Goal: Task Accomplishment & Management: Manage account settings

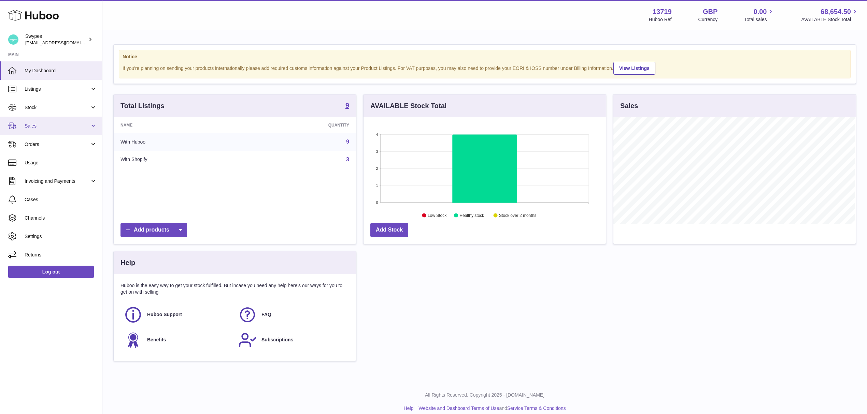
scroll to position [106, 242]
click at [37, 146] on span "Orders" at bounding box center [57, 144] width 65 height 6
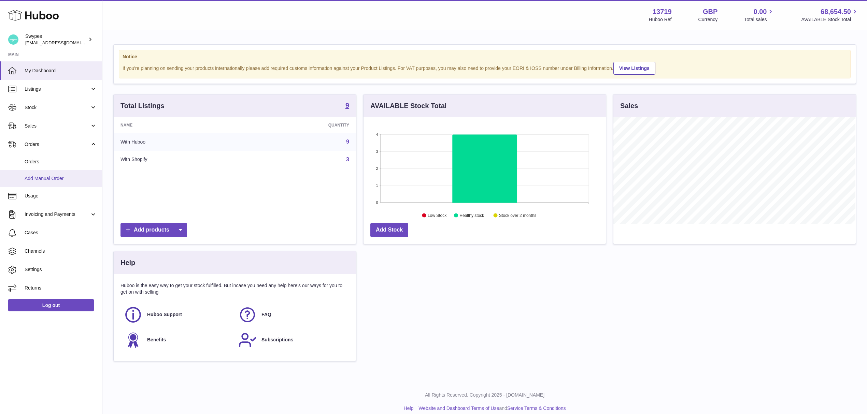
click at [40, 175] on span "Add Manual Order" at bounding box center [61, 178] width 72 height 6
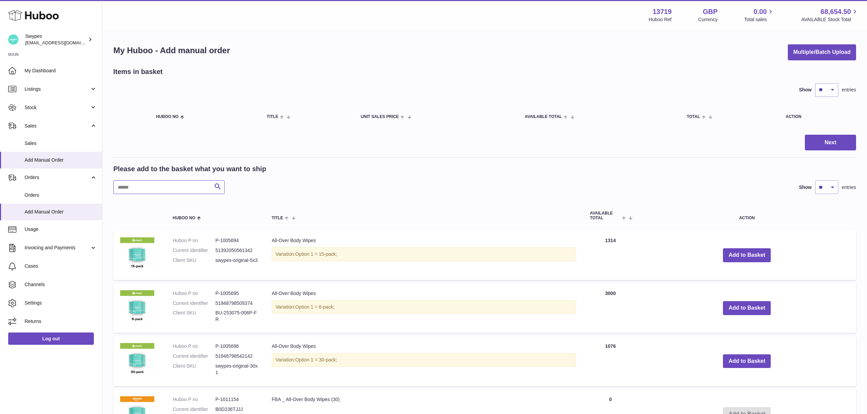
click at [186, 187] on input "text" at bounding box center [168, 188] width 111 height 14
click at [31, 192] on span "Orders" at bounding box center [61, 195] width 72 height 6
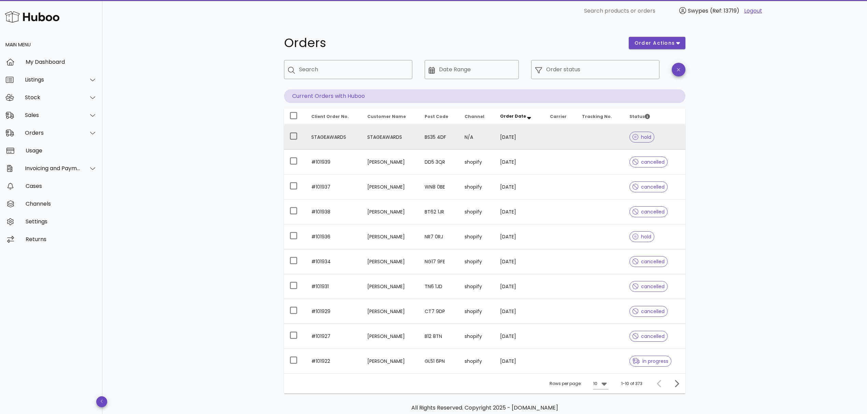
click at [419, 139] on td "STAGEAWARDS" at bounding box center [390, 137] width 57 height 25
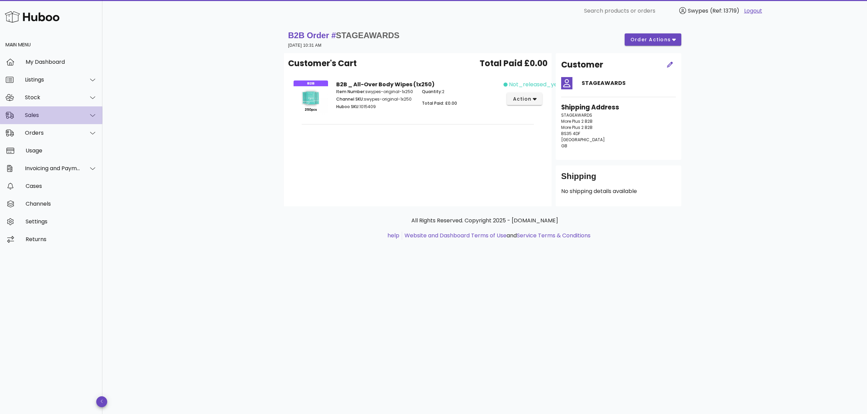
click at [30, 115] on div "Sales" at bounding box center [53, 115] width 56 height 6
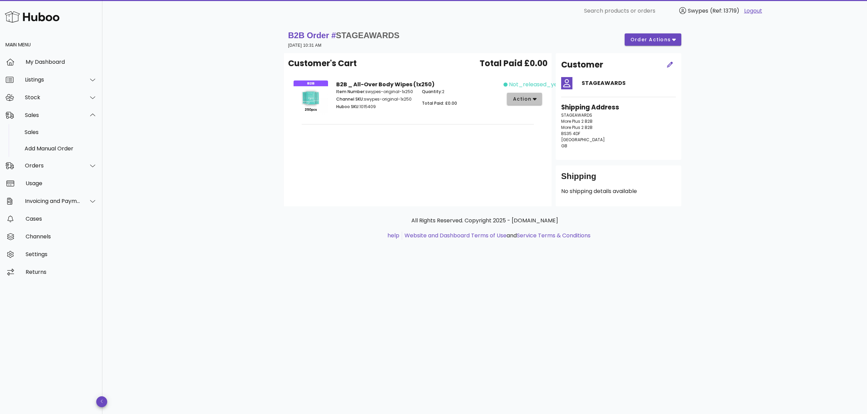
click at [537, 101] on button "action" at bounding box center [524, 99] width 35 height 12
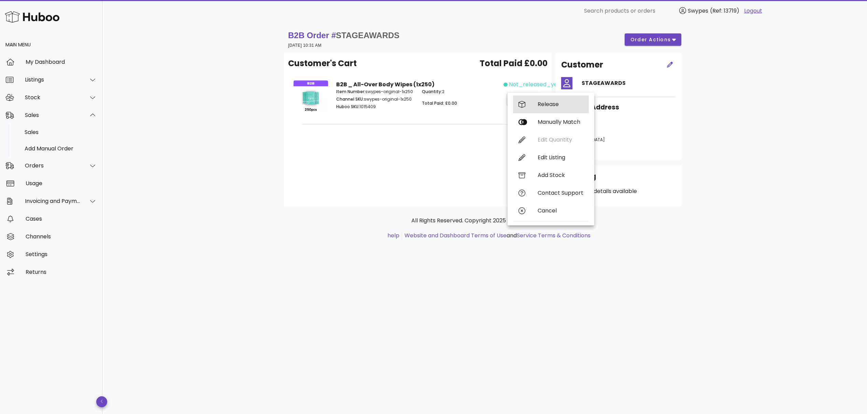
click at [537, 106] on div "Release" at bounding box center [551, 105] width 76 height 18
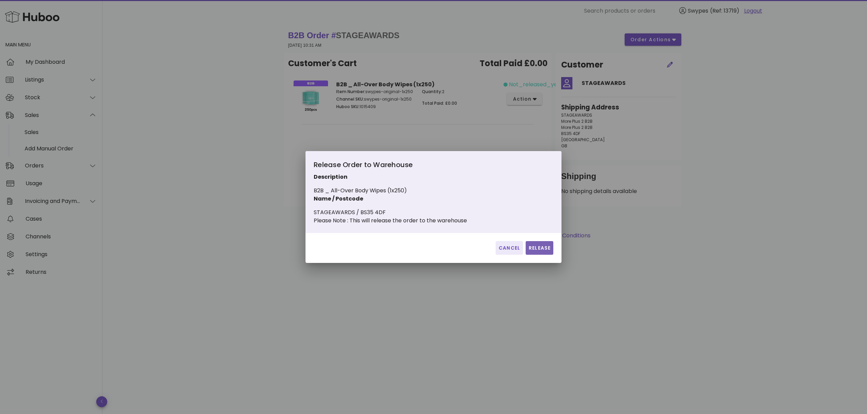
click at [535, 255] on button "Release" at bounding box center [540, 248] width 28 height 14
